Goal: Information Seeking & Learning: Learn about a topic

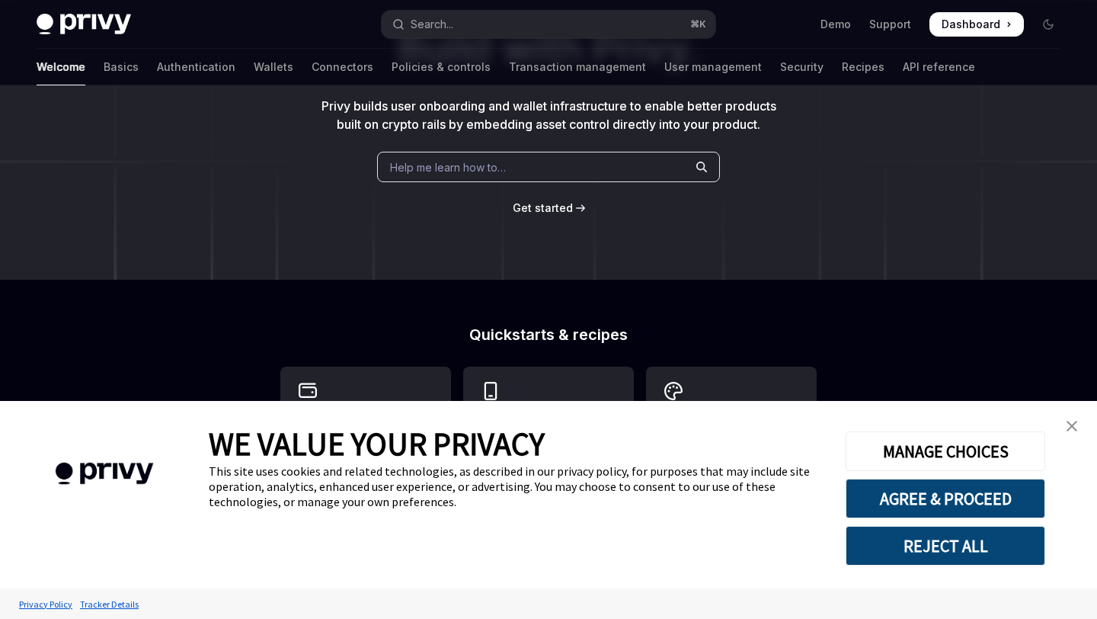
scroll to position [187, 0]
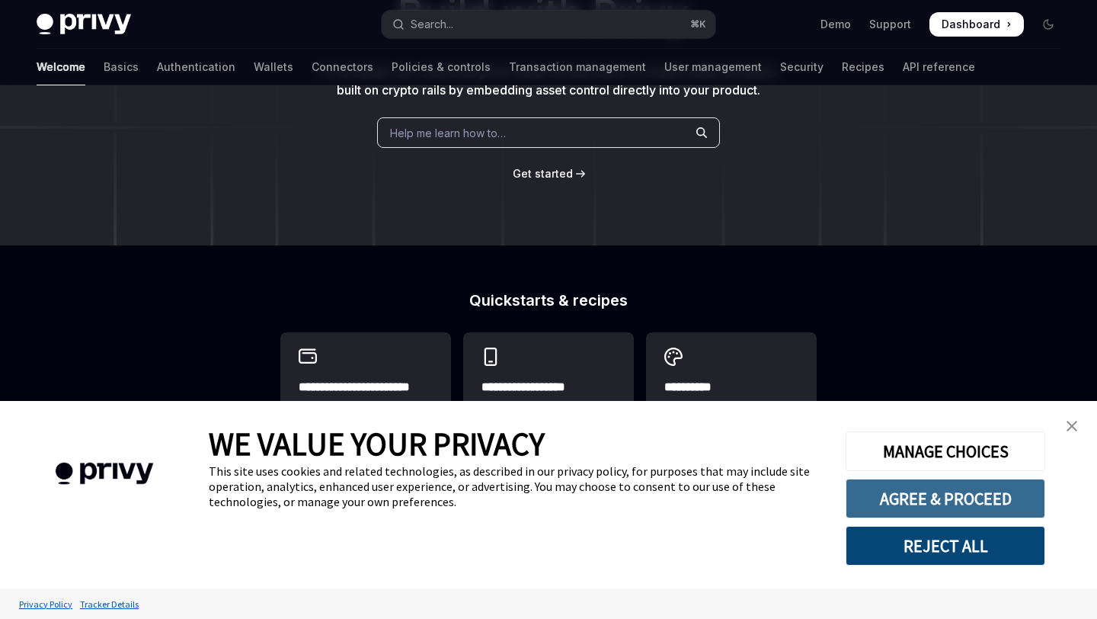
click at [949, 494] on button "AGREE & PROCEED" at bounding box center [946, 498] width 200 height 40
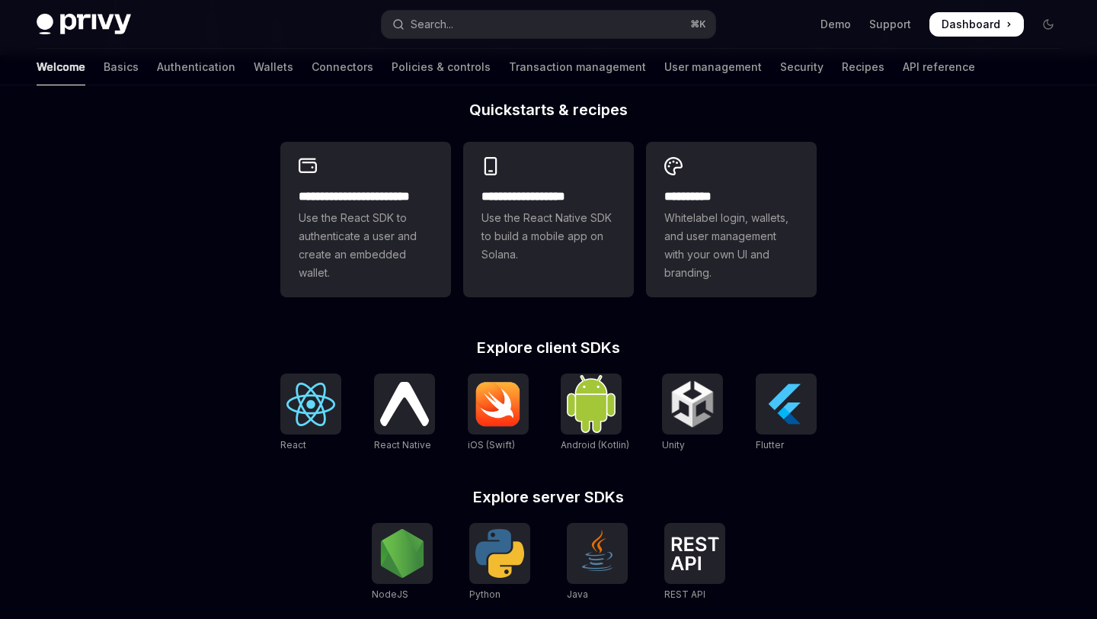
scroll to position [417, 0]
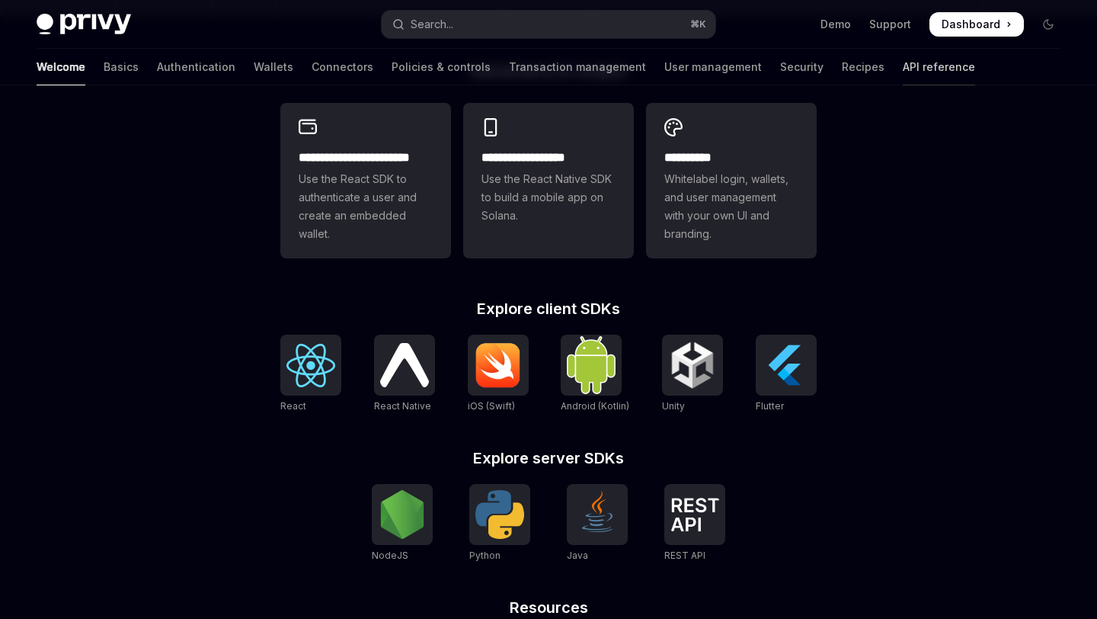
click at [903, 72] on link "API reference" at bounding box center [939, 67] width 72 height 37
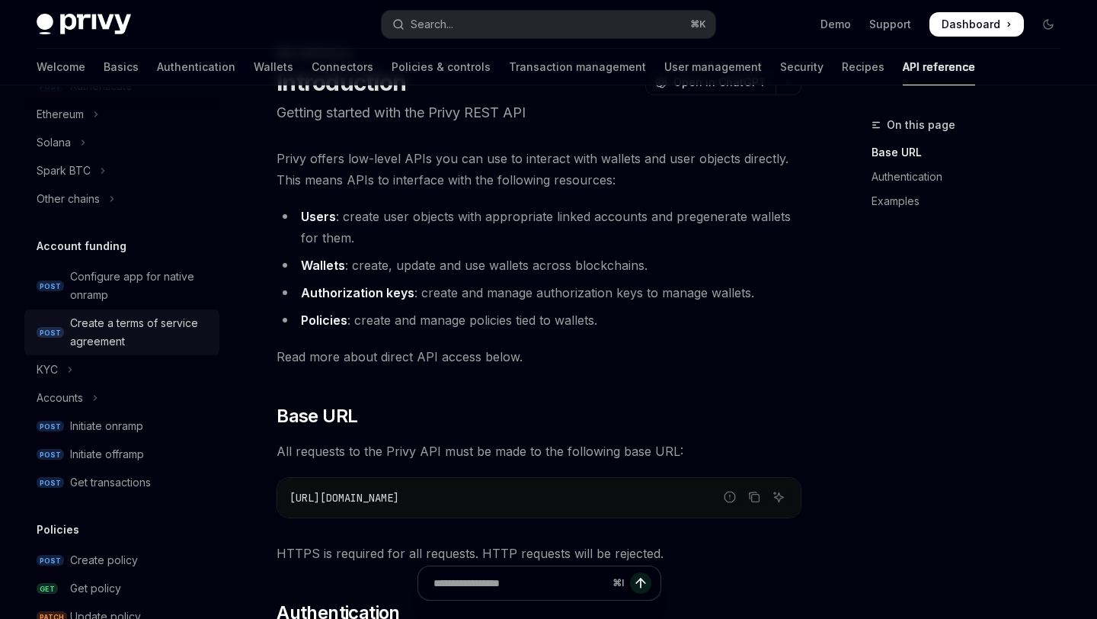
scroll to position [462, 0]
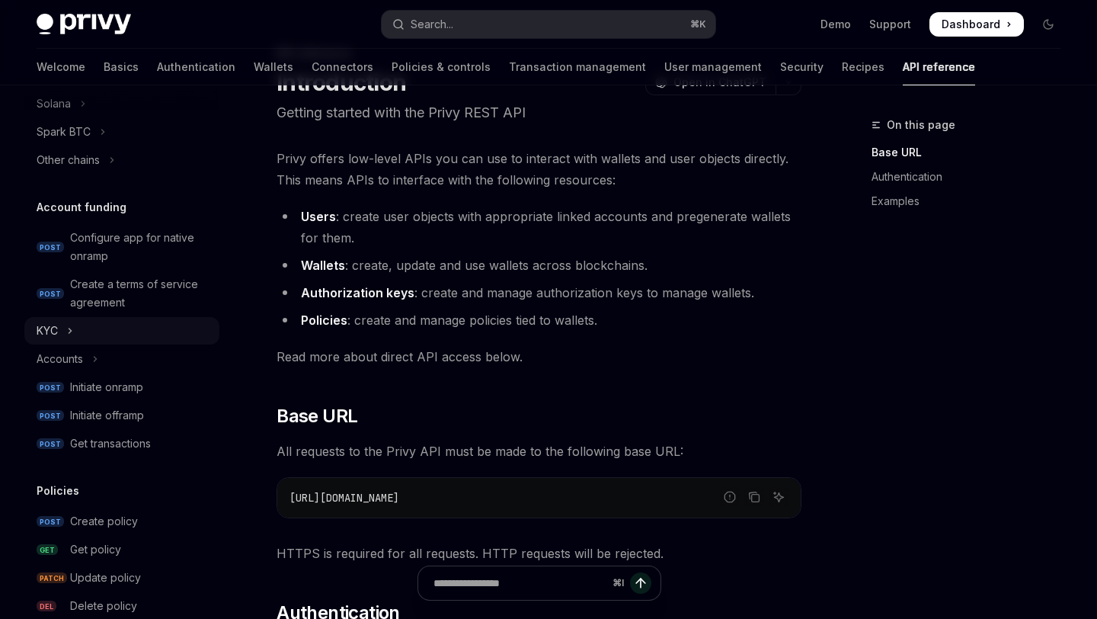
click at [62, 334] on button "KYC" at bounding box center [121, 330] width 195 height 27
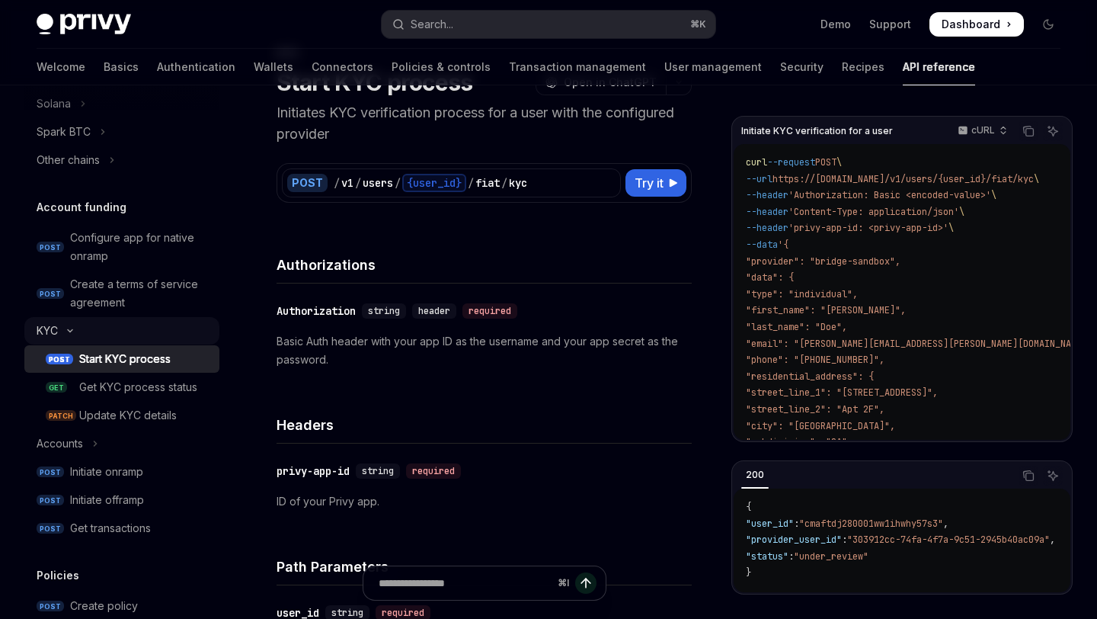
click at [69, 333] on icon "Toggle KYC section" at bounding box center [70, 331] width 18 height 6
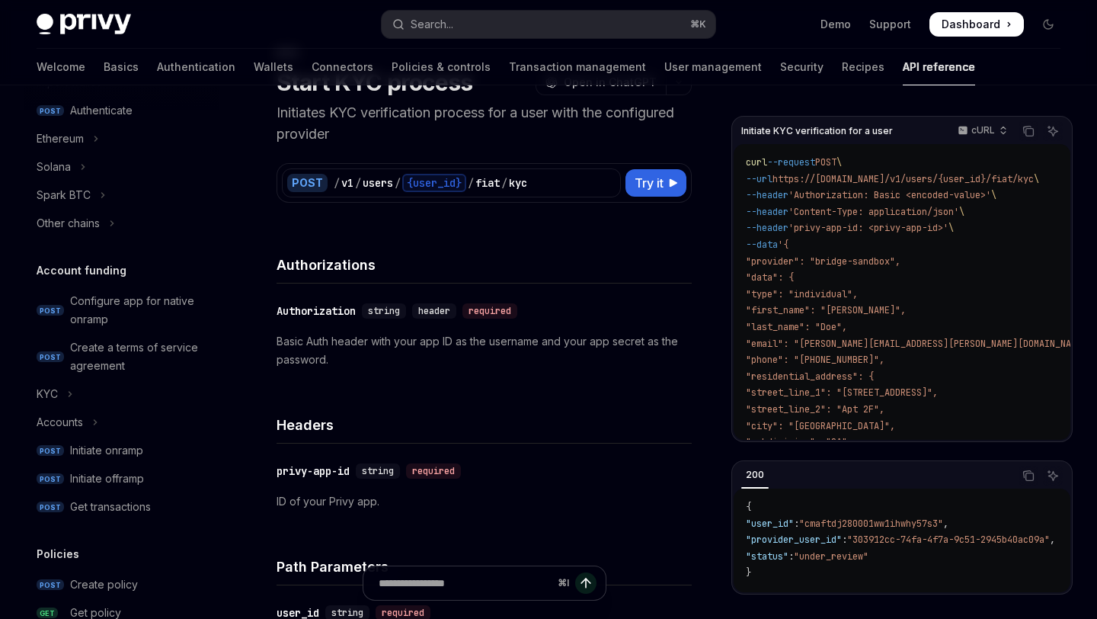
scroll to position [398, 0]
click at [82, 386] on button "KYC" at bounding box center [121, 394] width 195 height 27
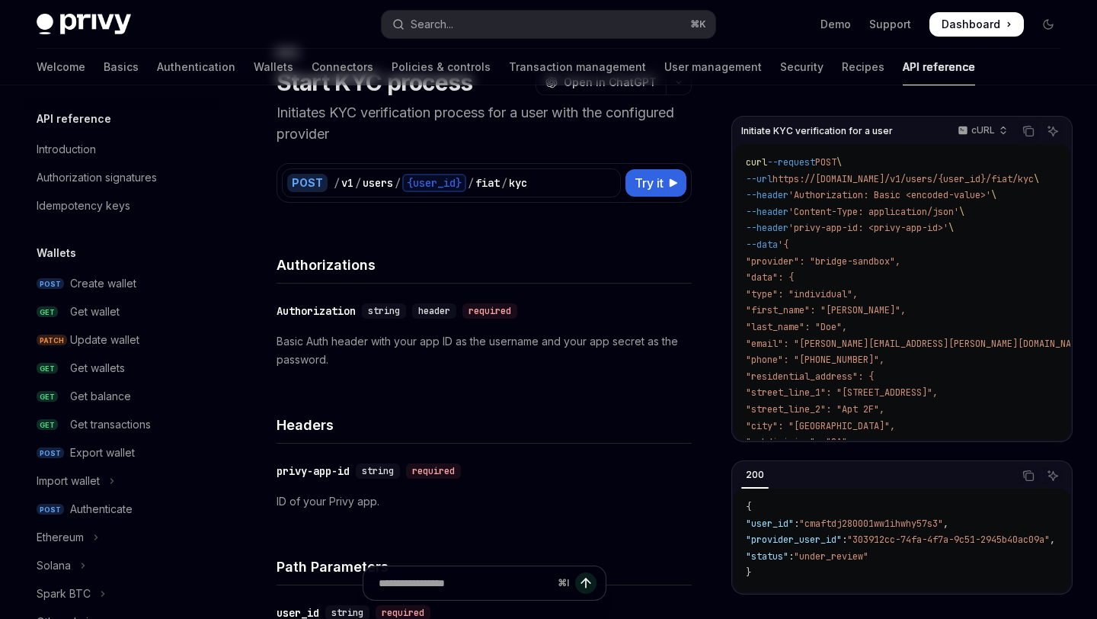
scroll to position [0, 0]
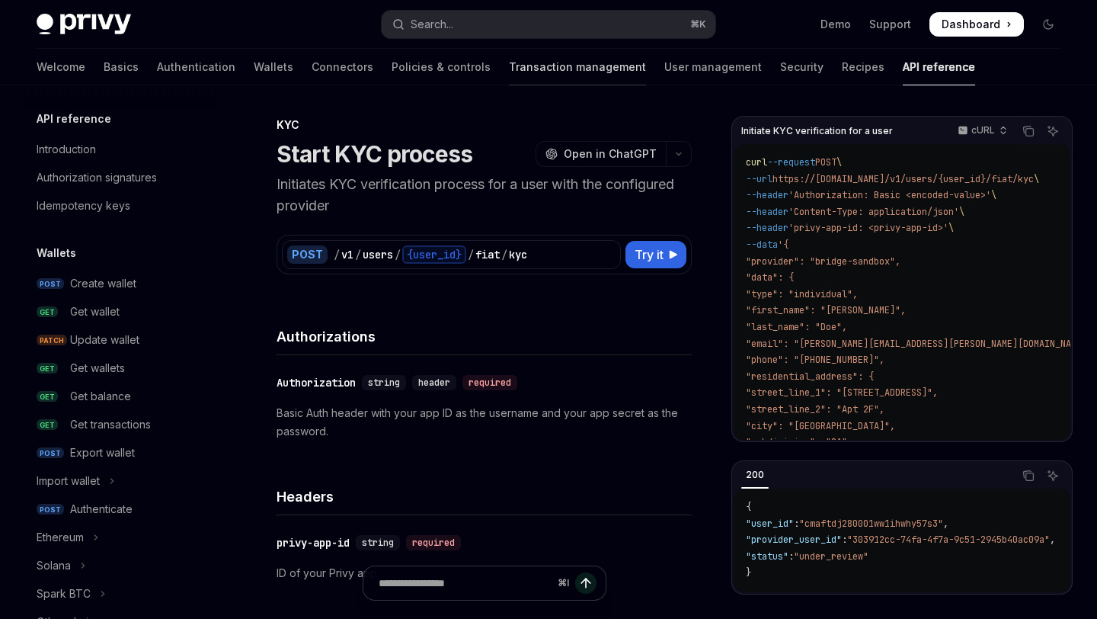
click at [512, 75] on link "Transaction management" at bounding box center [577, 67] width 137 height 37
type textarea "*"
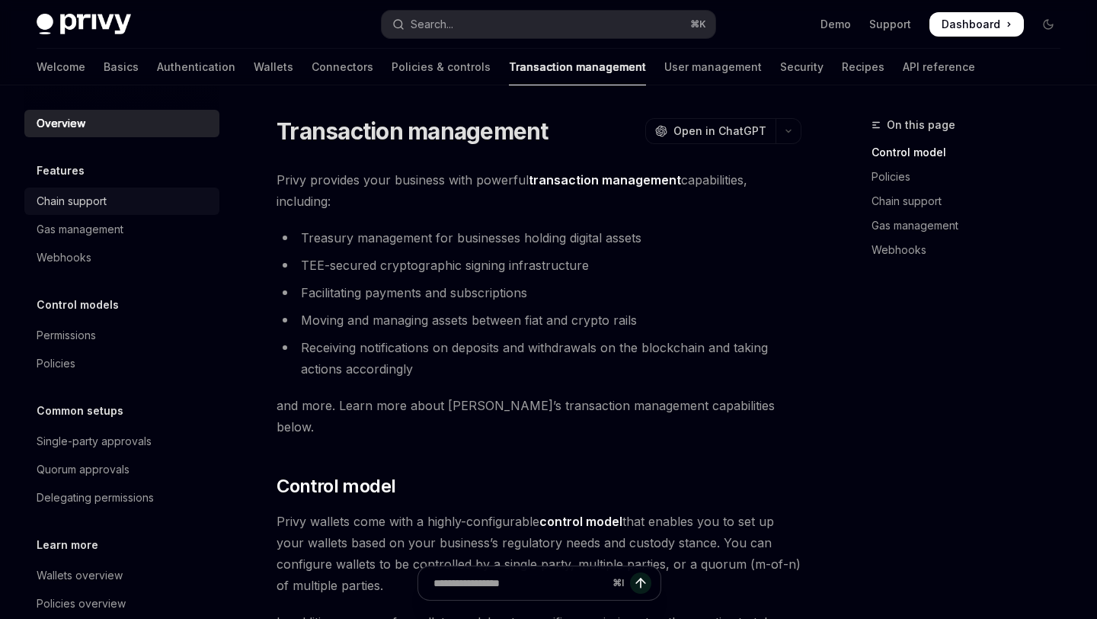
click at [72, 211] on link "Chain support" at bounding box center [121, 200] width 195 height 27
click at [104, 66] on link "Basics" at bounding box center [121, 67] width 35 height 37
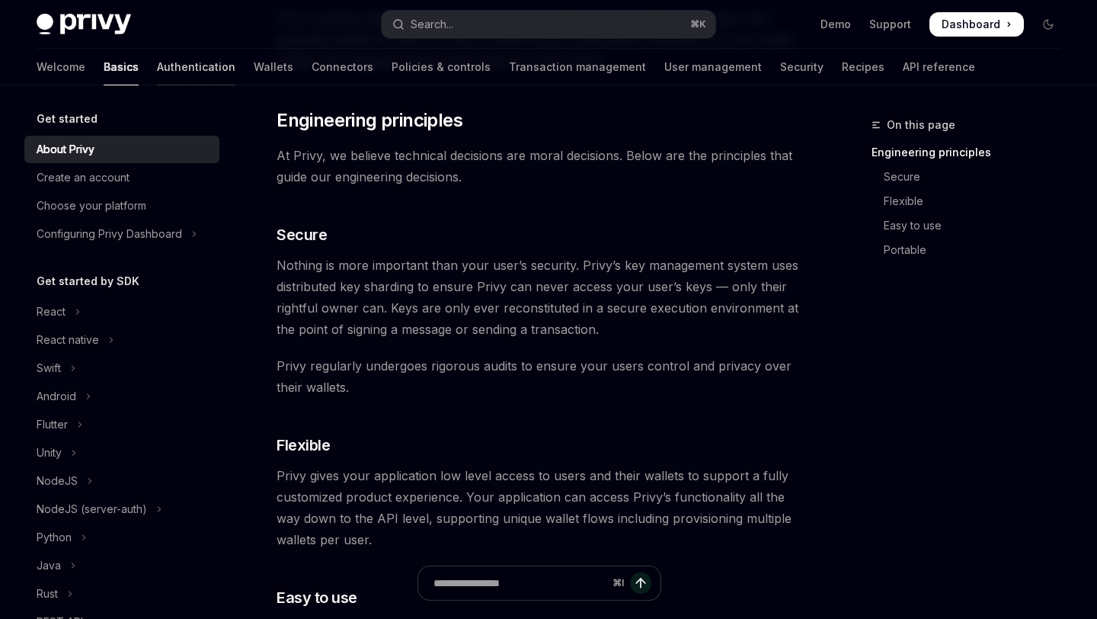
click at [157, 66] on link "Authentication" at bounding box center [196, 67] width 78 height 37
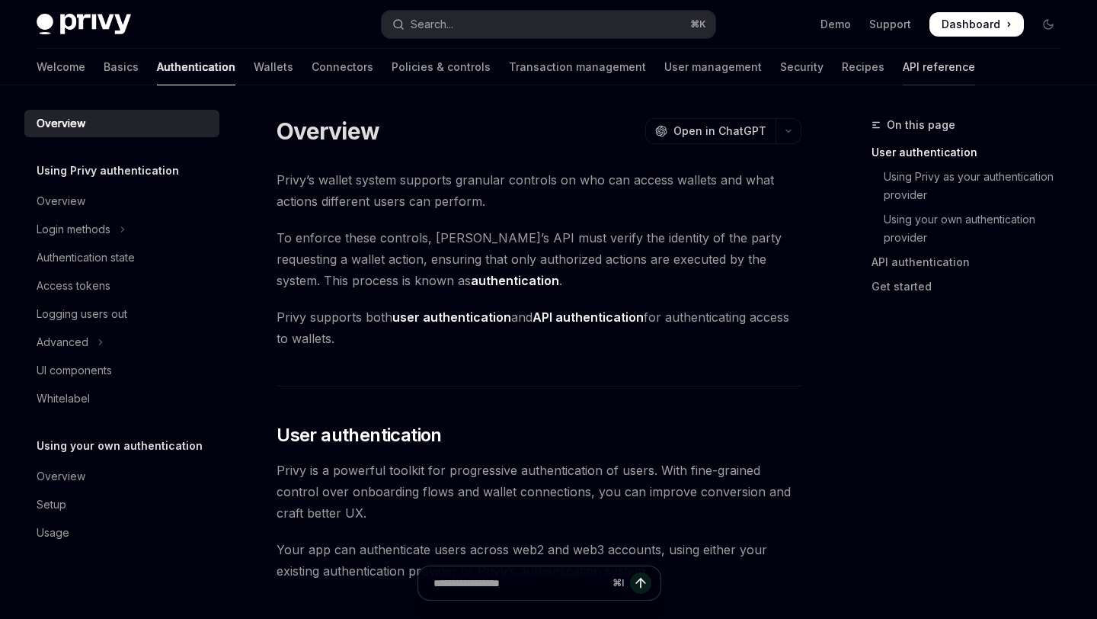
click at [903, 73] on link "API reference" at bounding box center [939, 67] width 72 height 37
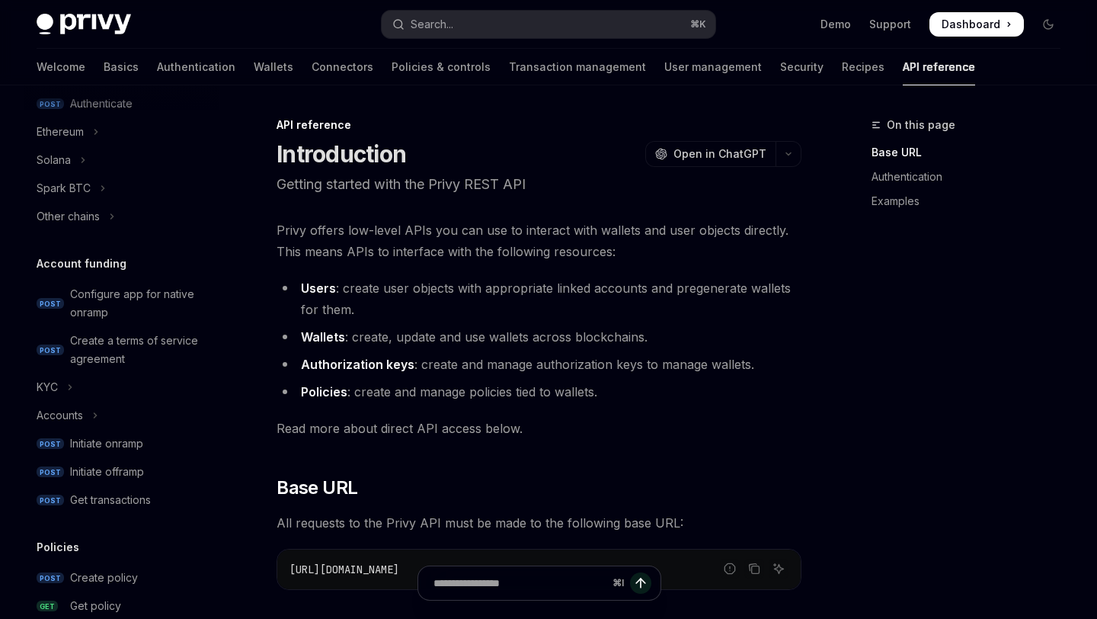
scroll to position [406, 0]
click at [69, 377] on icon "Toggle KYC section" at bounding box center [70, 386] width 6 height 18
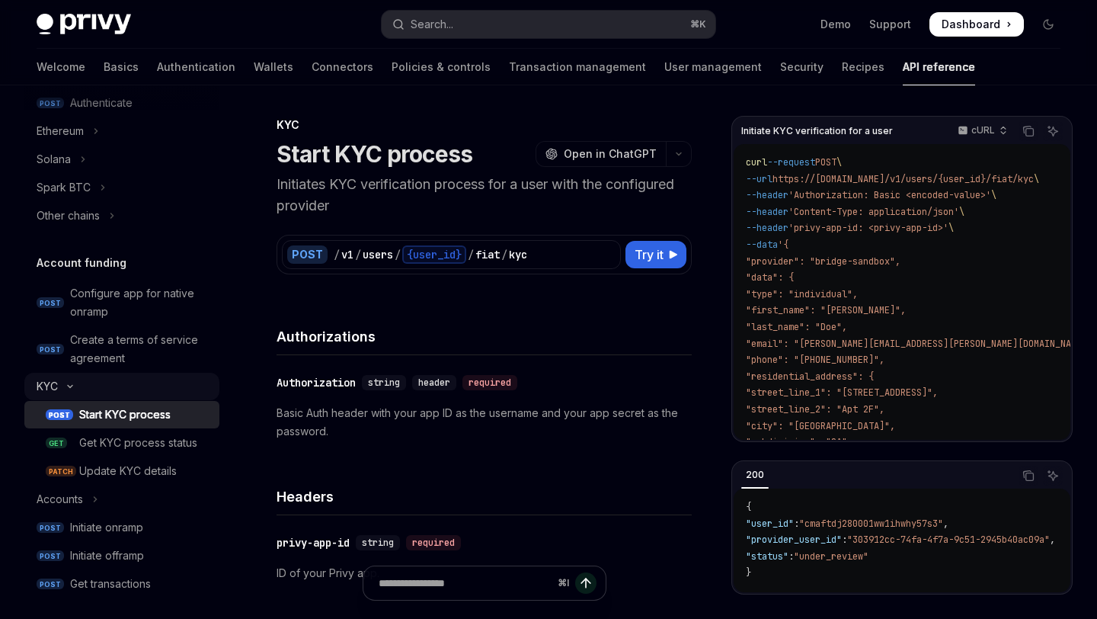
type textarea "*"
drag, startPoint x: 830, startPoint y: 263, endPoint x: 905, endPoint y: 267, distance: 75.5
click at [901, 267] on span ""provider": "bridge-sandbox"," at bounding box center [823, 261] width 155 height 12
copy span "bridge-sandbox"
